Goal: Find specific page/section

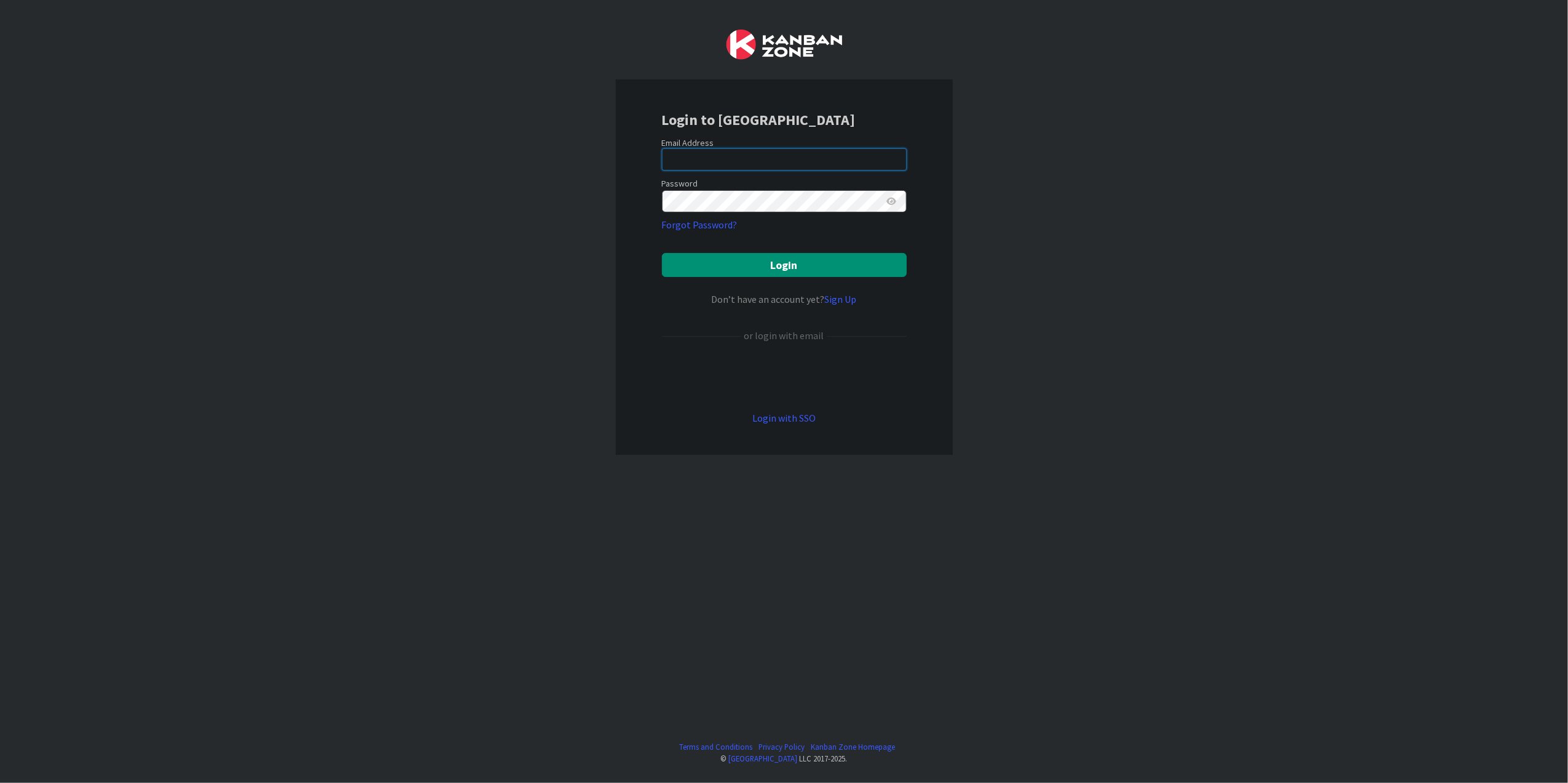
type input "[PERSON_NAME][EMAIL_ADDRESS][DOMAIN_NAME][US_STATE]"
click at [784, 264] on button "Login" at bounding box center [784, 265] width 244 height 24
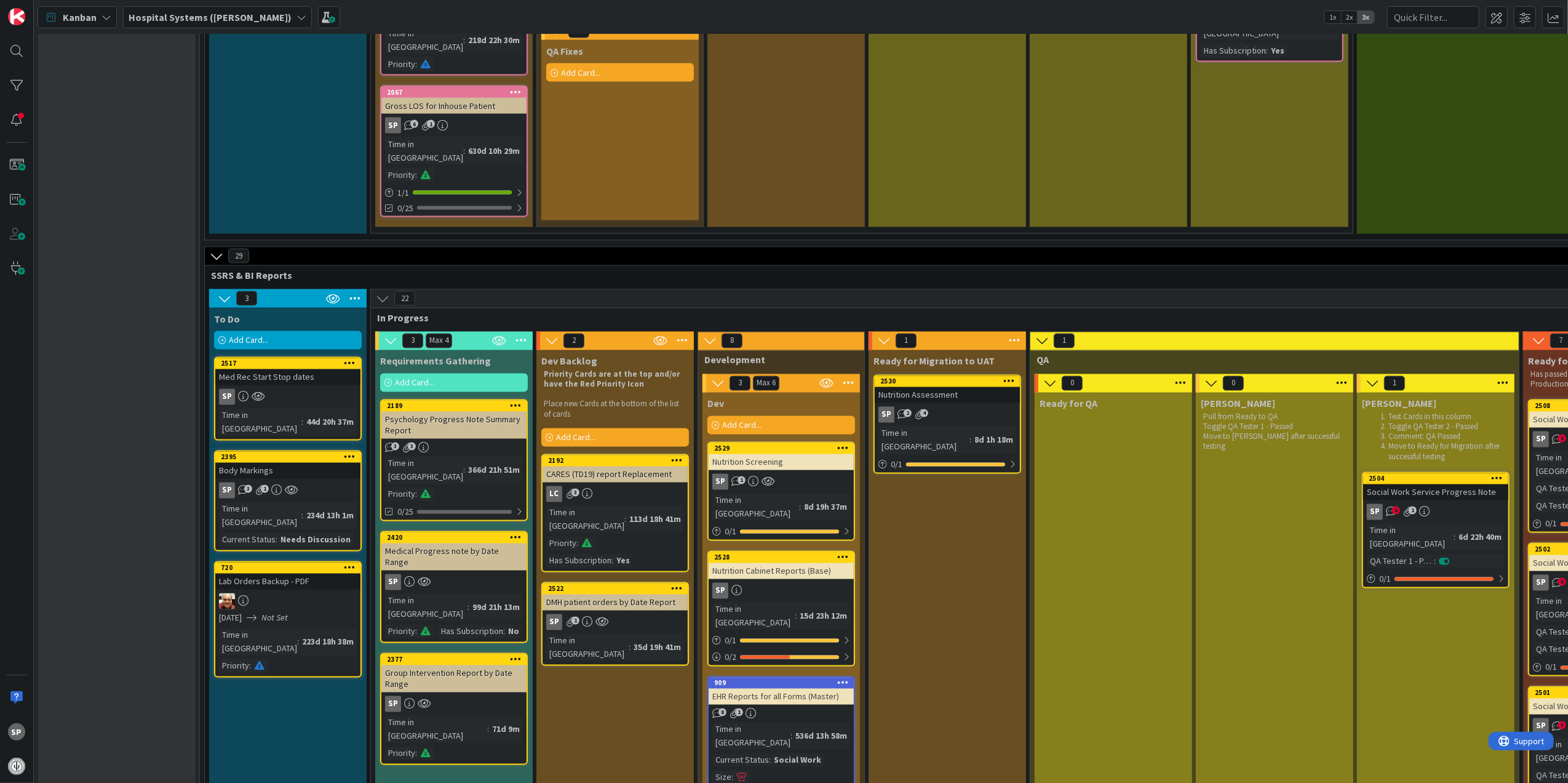
scroll to position [2134, 0]
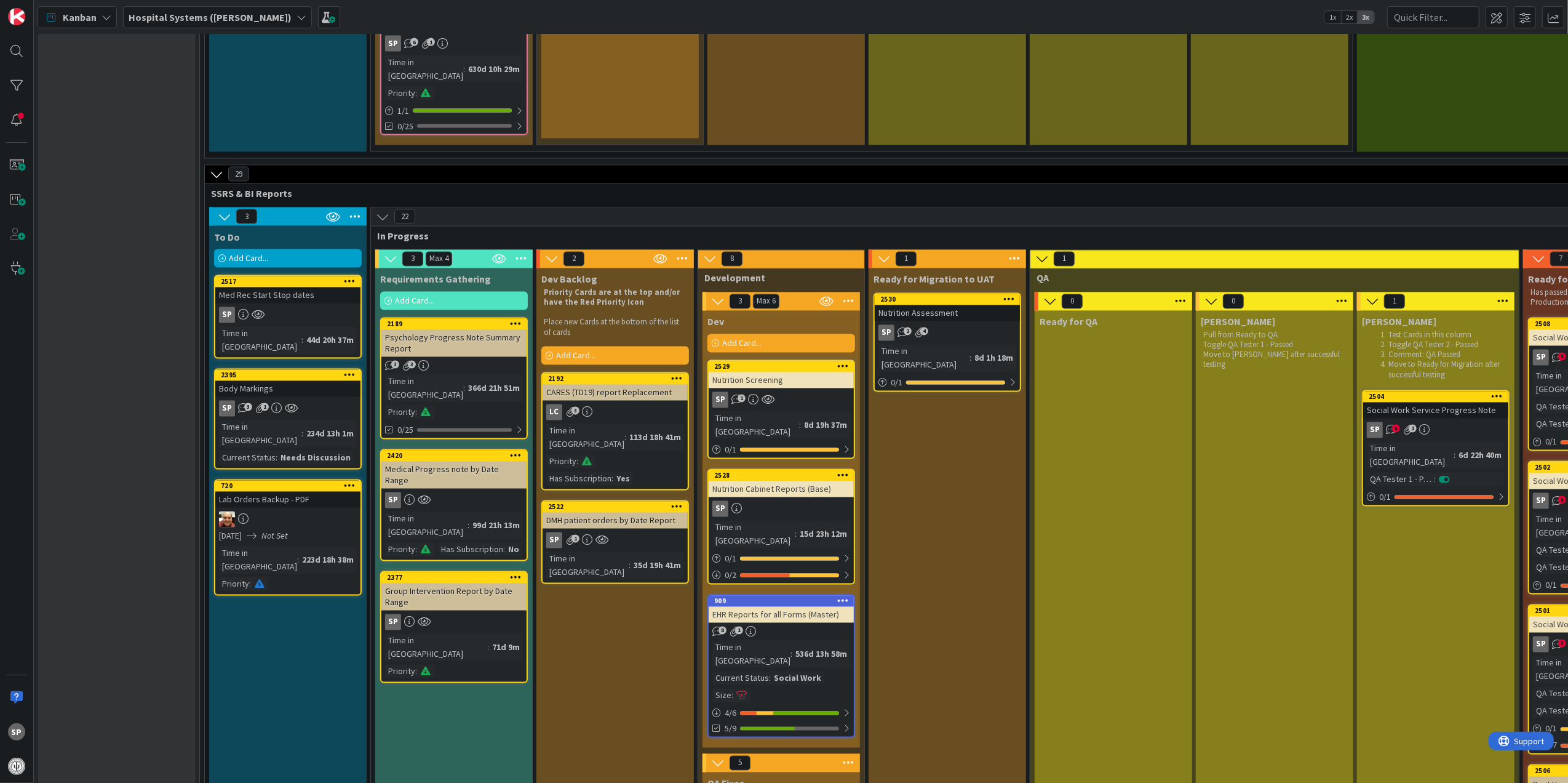
click at [1453, 403] on div "Social Work Service Progress Note" at bounding box center [1436, 411] width 145 height 16
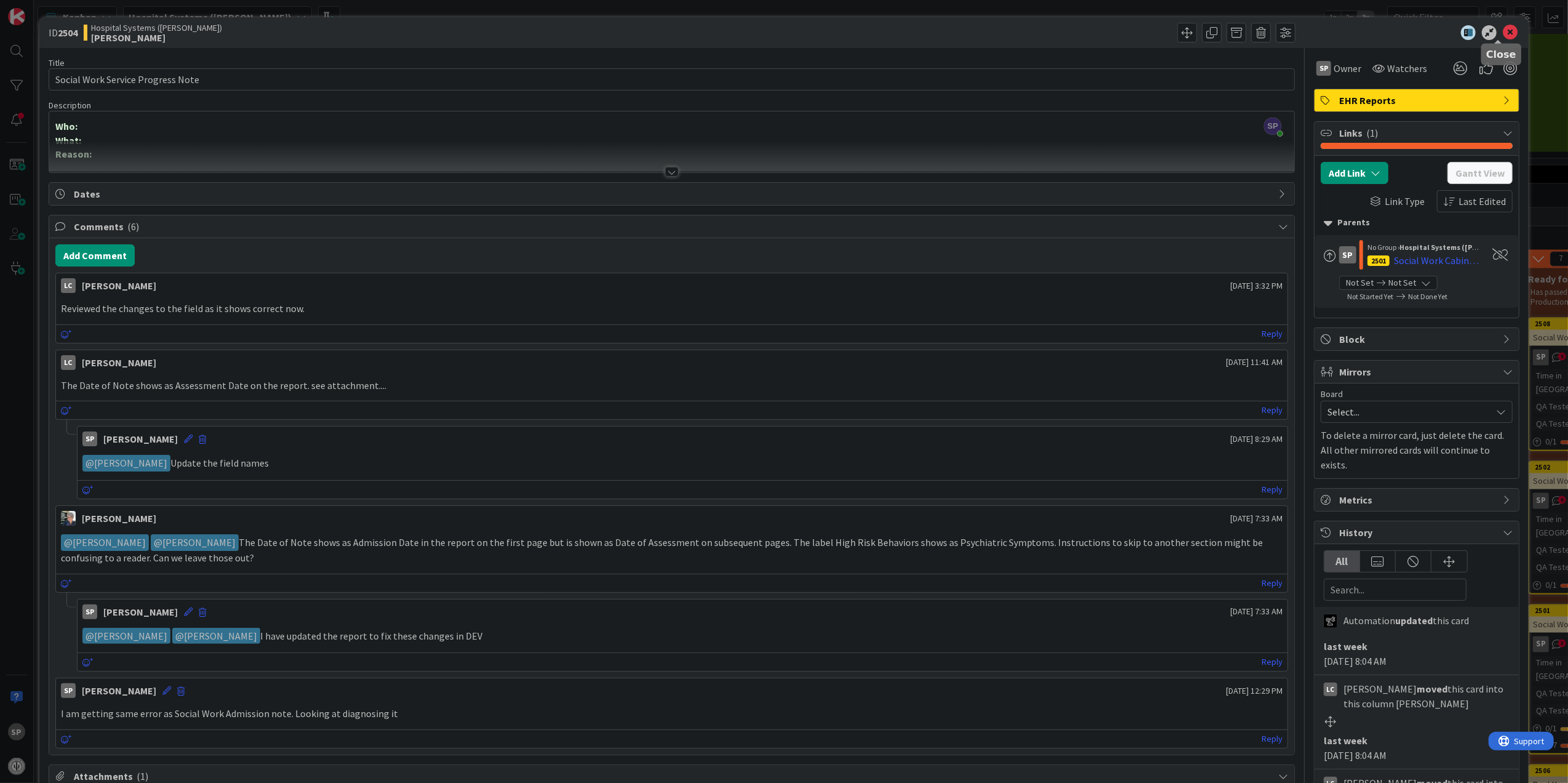
click at [1504, 31] on icon at bounding box center [1510, 32] width 15 height 15
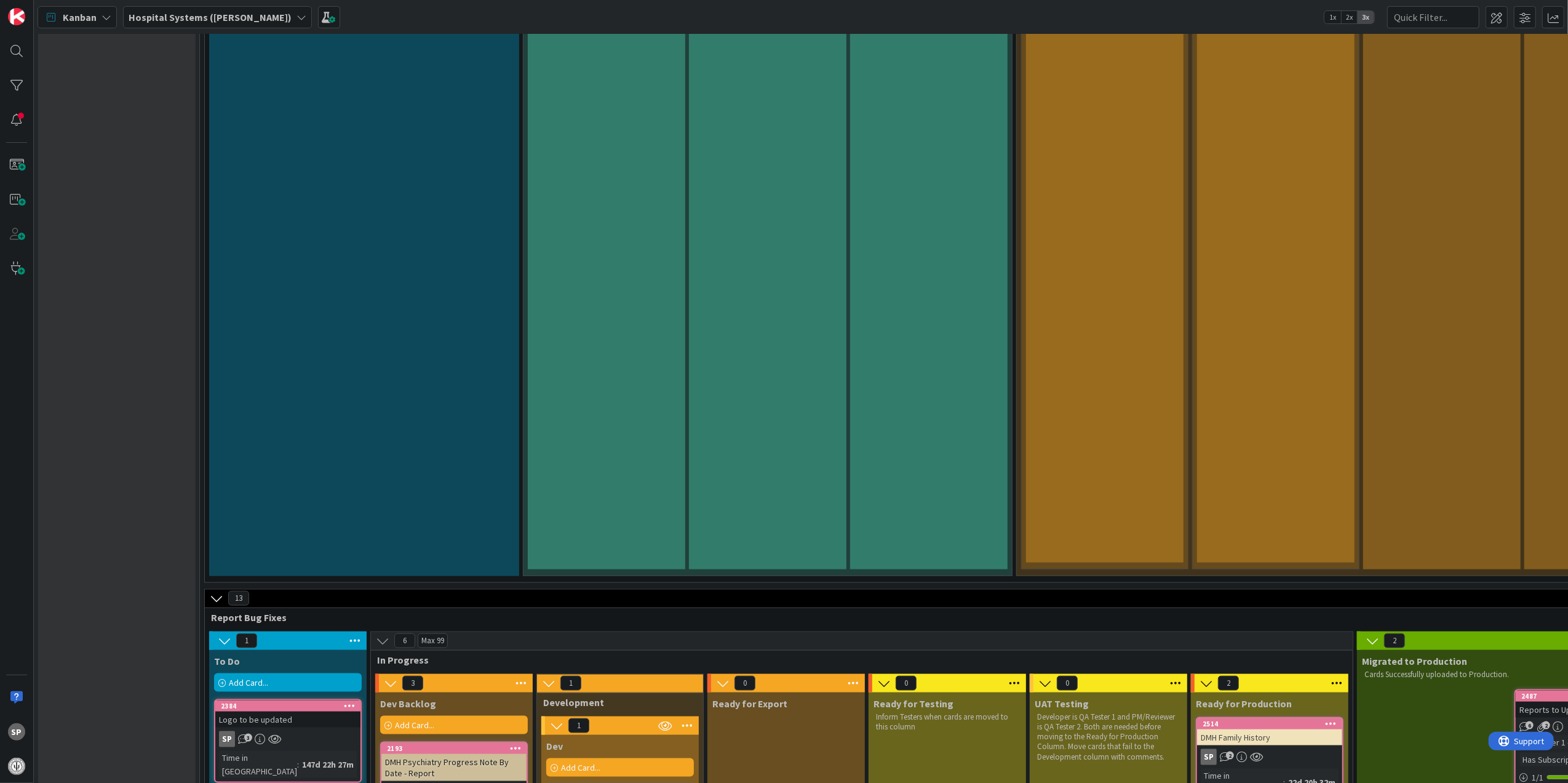
scroll to position [1149, 0]
